Goal: Task Accomplishment & Management: Use online tool/utility

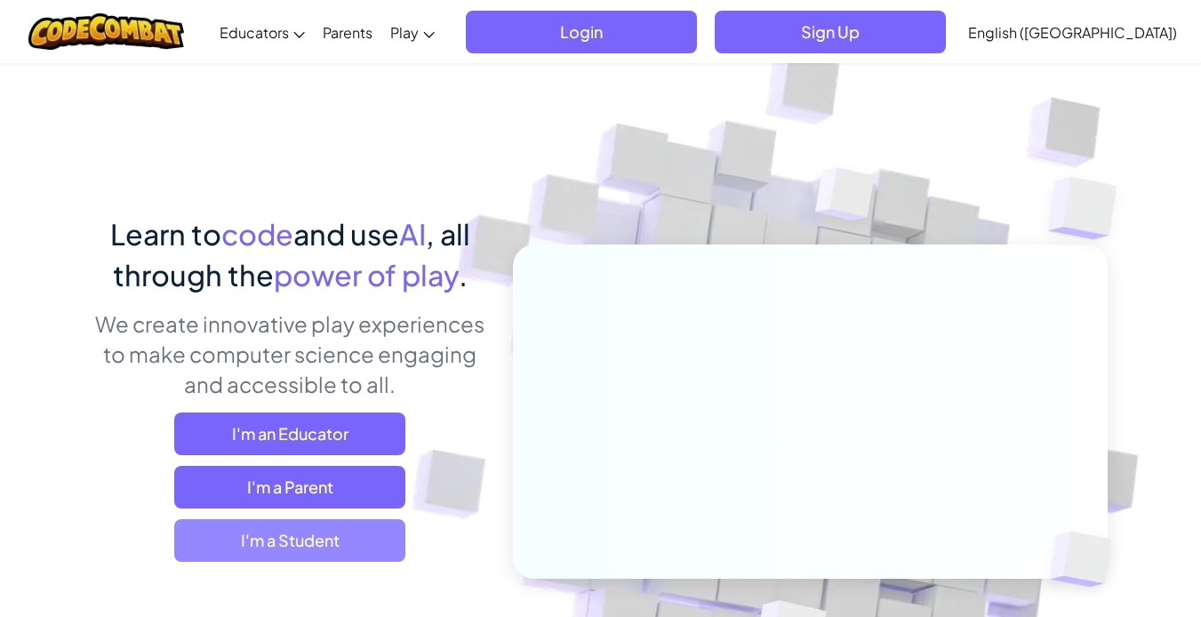
click at [341, 519] on span "I'm a Student" at bounding box center [289, 540] width 231 height 43
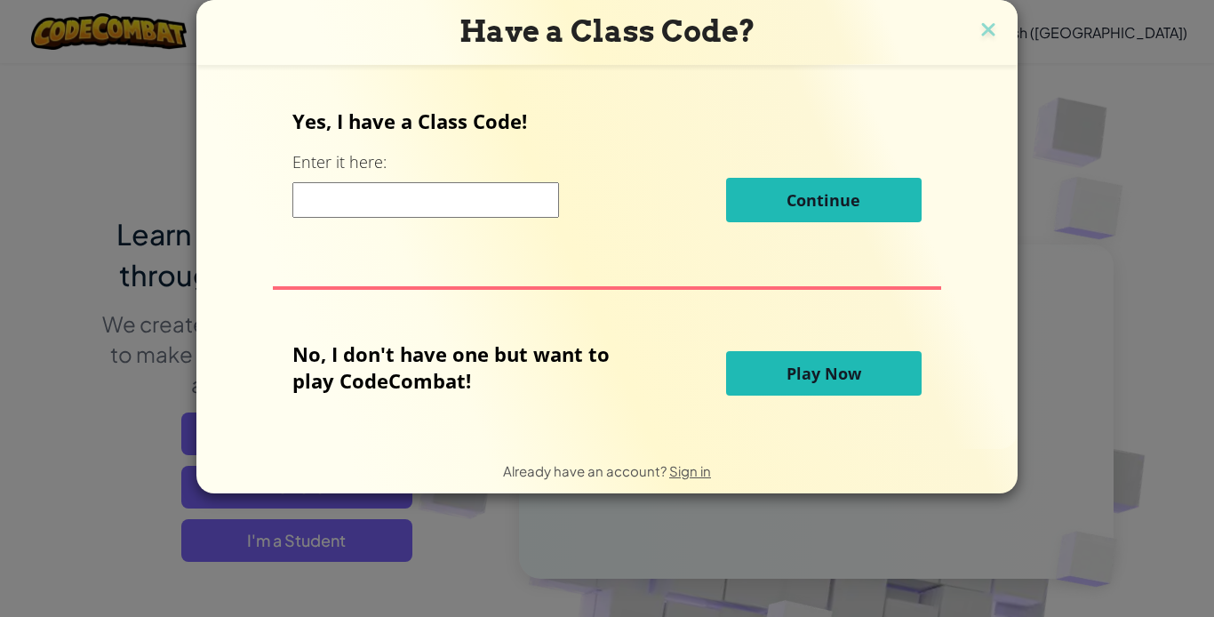
click at [770, 367] on button "Play Now" at bounding box center [823, 373] width 195 height 44
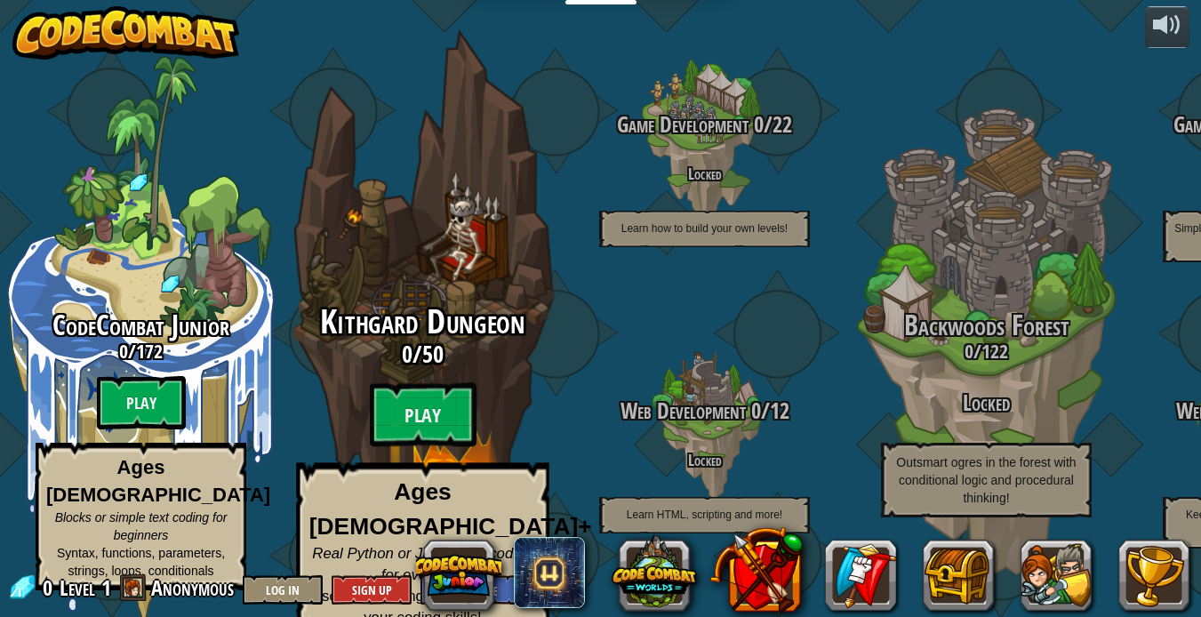
click at [396, 308] on span "Kithgard Dungeon" at bounding box center [422, 322] width 204 height 46
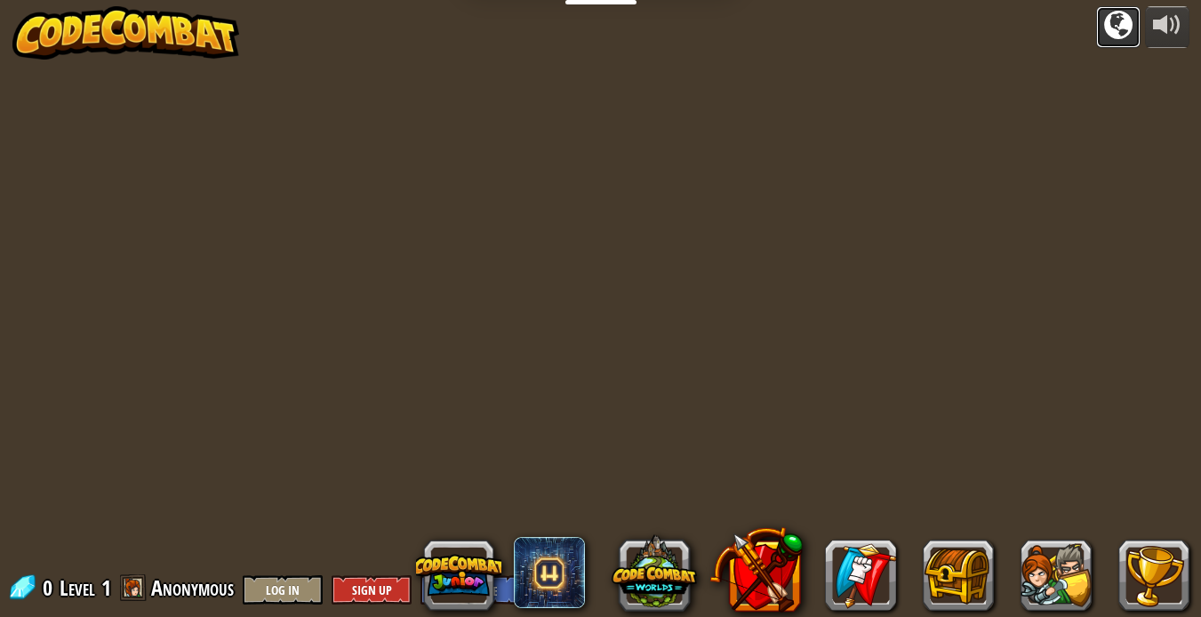
click at [1117, 35] on div at bounding box center [1118, 25] width 28 height 28
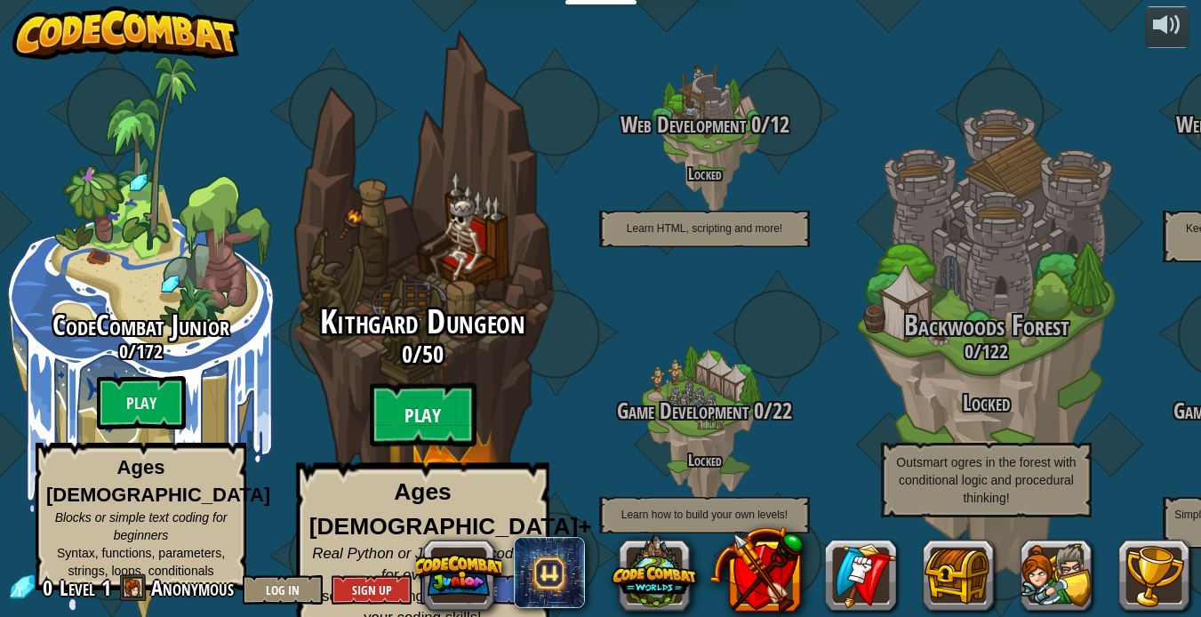
click at [440, 412] on btn "Play" at bounding box center [423, 415] width 107 height 64
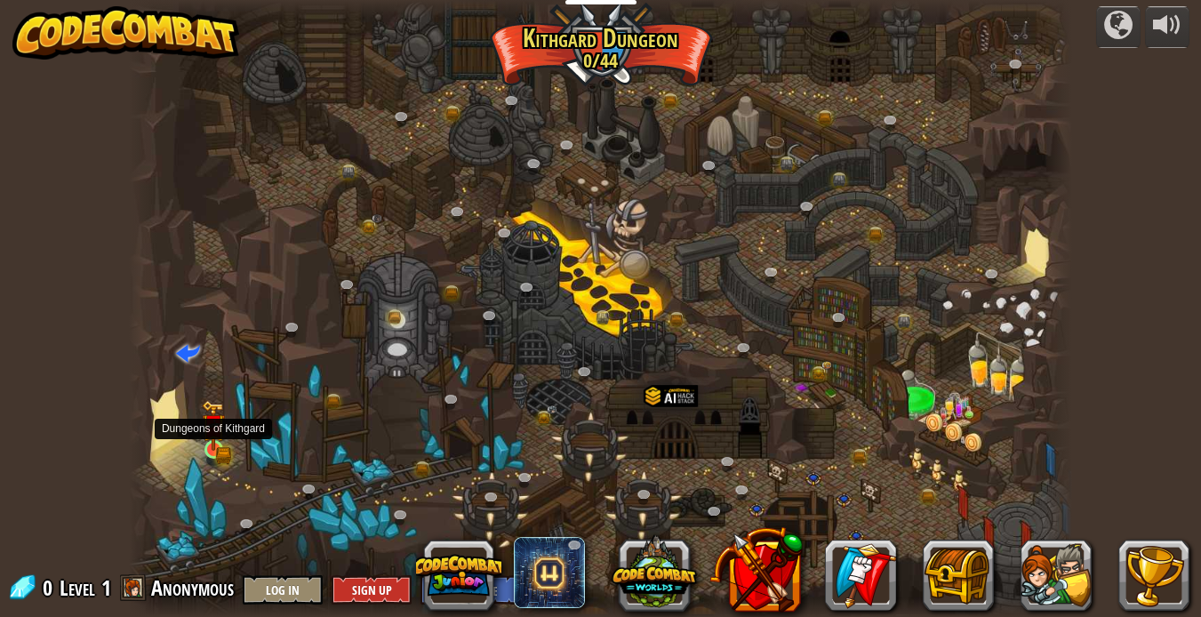
click at [211, 450] on img at bounding box center [213, 425] width 23 height 51
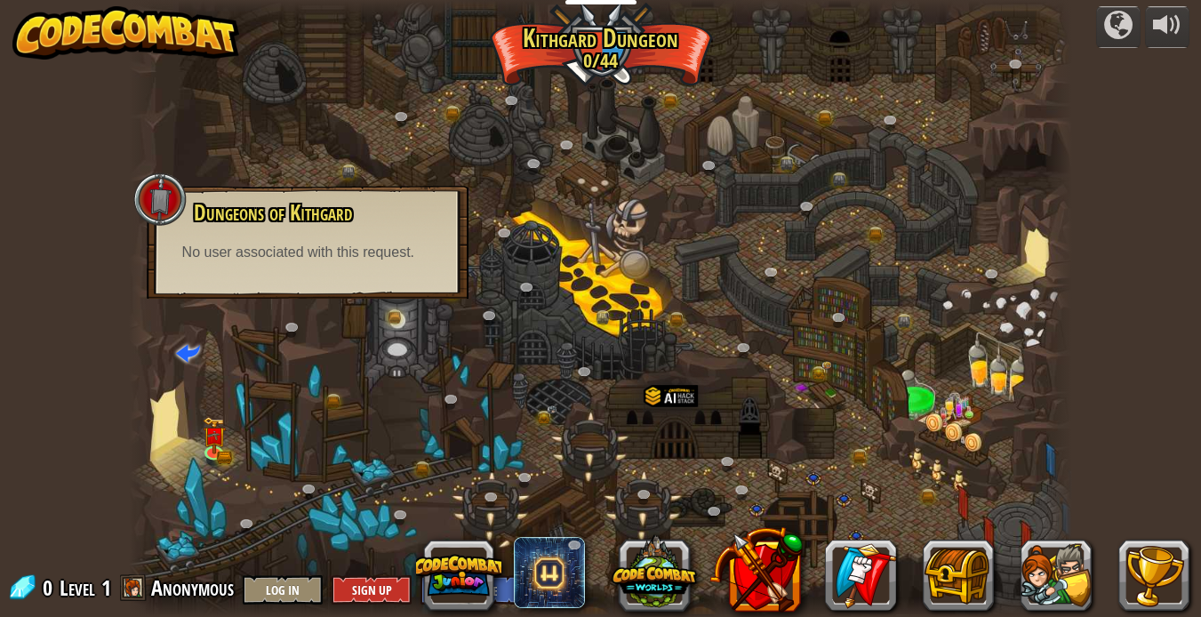
click at [0, 0] on button "Play" at bounding box center [0, 0] width 0 height 0
